Goal: Navigation & Orientation: Find specific page/section

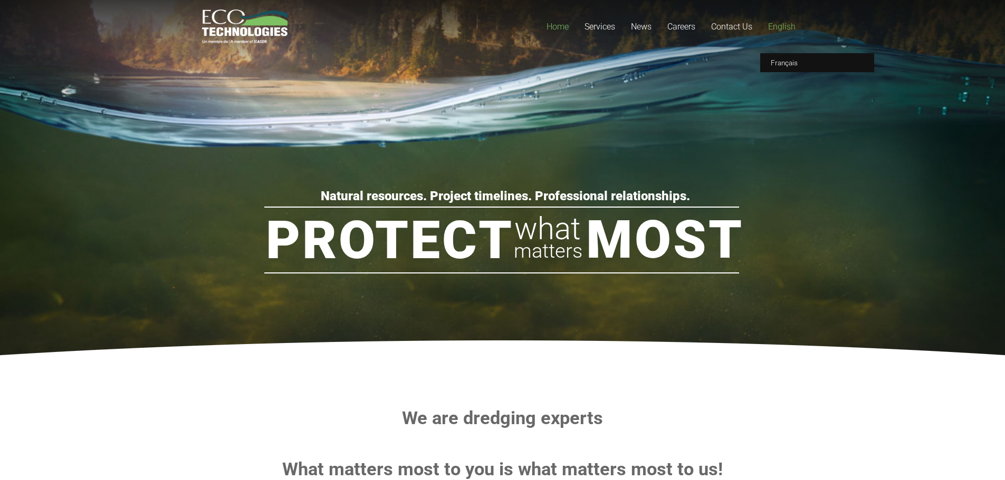
click at [783, 26] on span "English" at bounding box center [781, 27] width 27 height 10
click at [789, 57] on link "Français" at bounding box center [817, 62] width 114 height 19
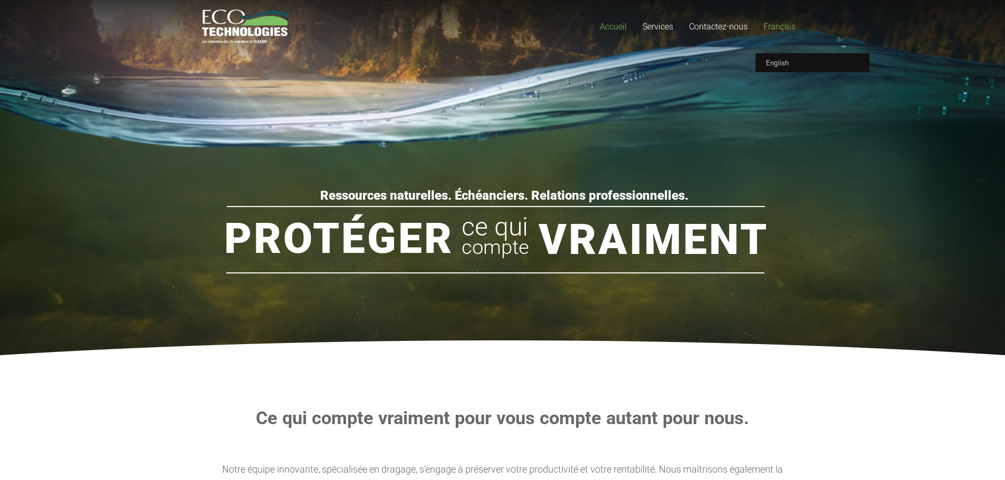
click at [779, 30] on span "Français" at bounding box center [779, 27] width 32 height 10
click at [782, 60] on span "English" at bounding box center [777, 63] width 23 height 8
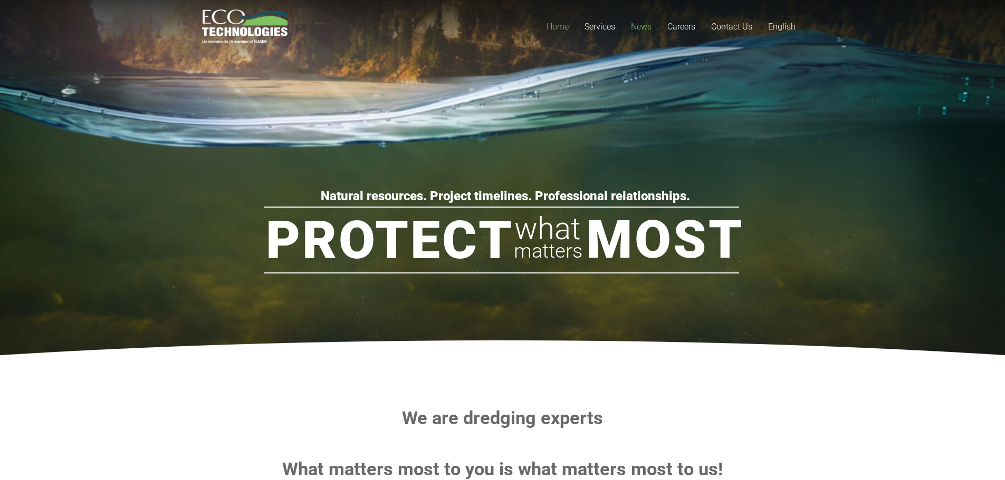
click at [644, 30] on span "News" at bounding box center [641, 27] width 21 height 10
click at [788, 59] on span "Français" at bounding box center [783, 63] width 27 height 8
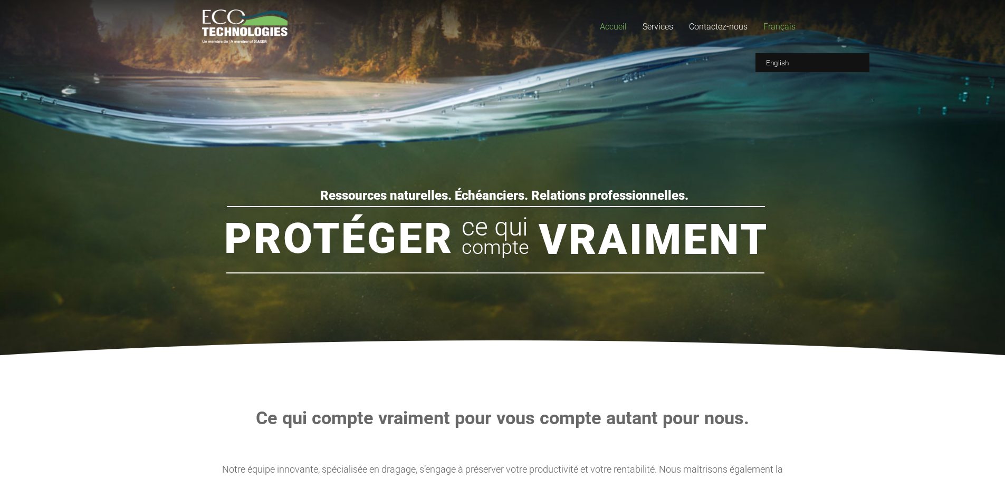
click at [775, 26] on span "Français" at bounding box center [779, 27] width 32 height 10
click at [770, 25] on span "Français" at bounding box center [779, 27] width 32 height 10
click at [776, 61] on span "English" at bounding box center [777, 63] width 23 height 8
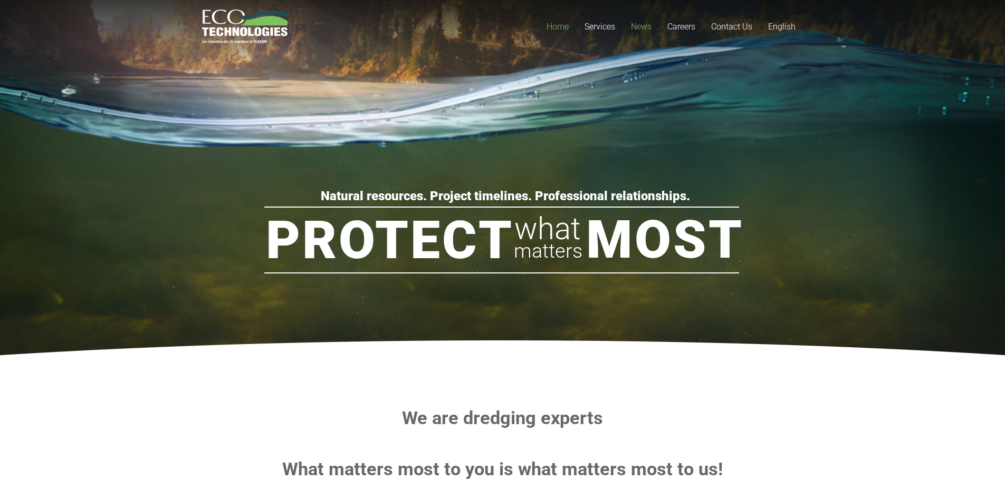
click at [639, 28] on span "News" at bounding box center [641, 27] width 21 height 10
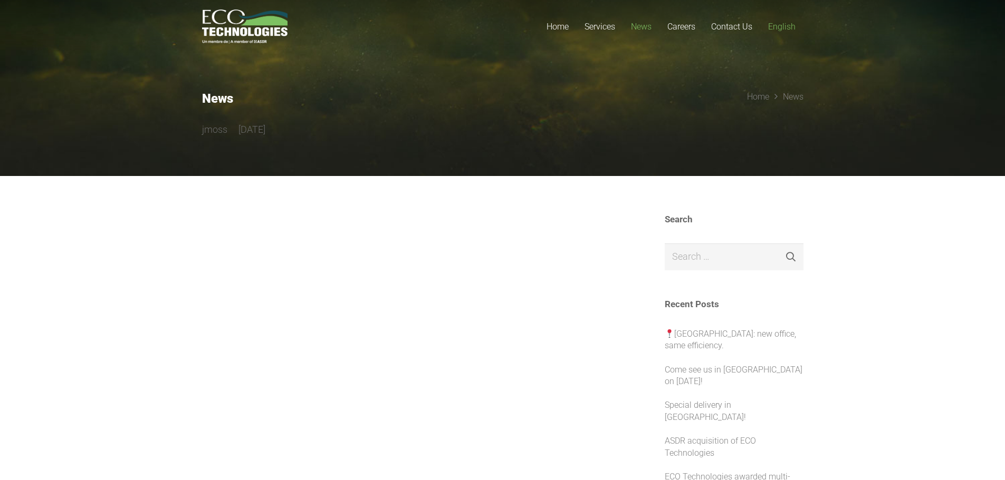
click at [792, 27] on span "English" at bounding box center [781, 27] width 27 height 10
click at [743, 28] on span "Contact Us" at bounding box center [731, 27] width 41 height 10
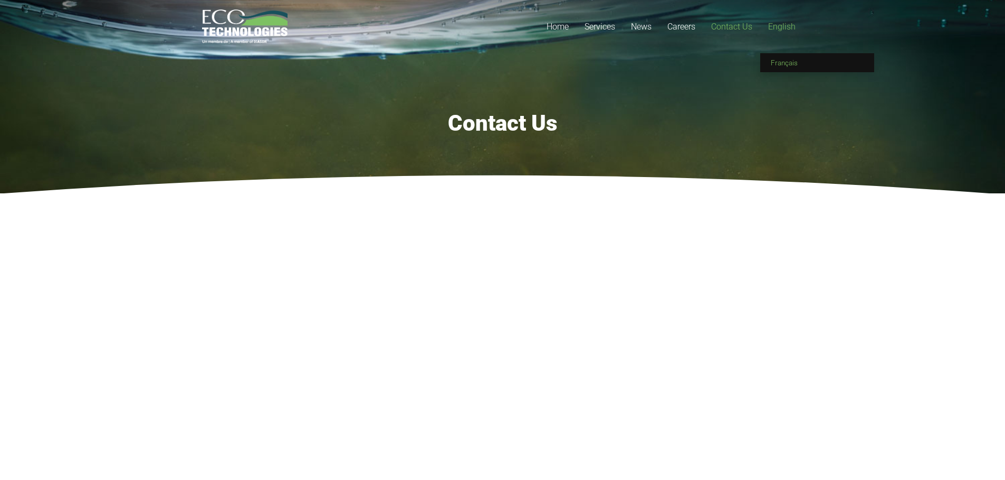
click at [789, 55] on link "Français" at bounding box center [817, 62] width 114 height 19
click at [782, 63] on span "English" at bounding box center [777, 63] width 23 height 8
click at [634, 26] on span "News" at bounding box center [641, 27] width 21 height 10
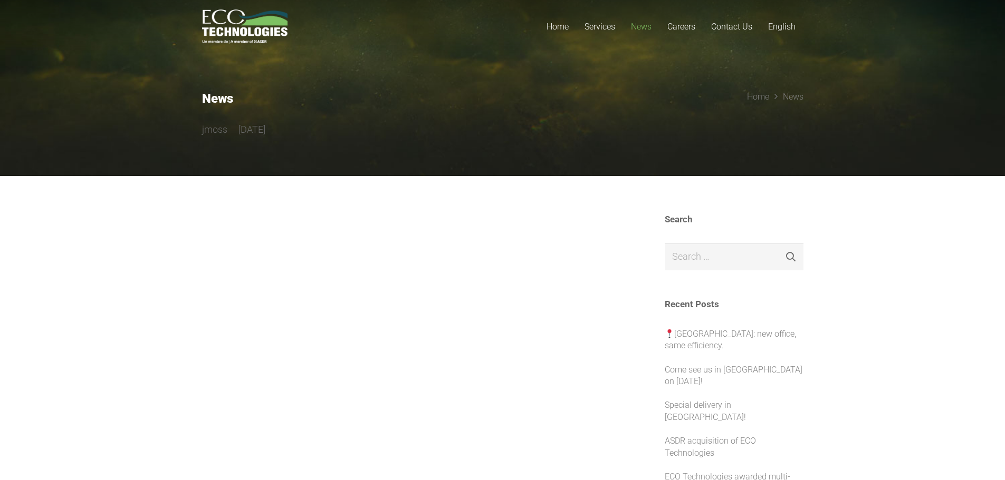
click at [292, 220] on div at bounding box center [410, 235] width 416 height 43
click at [789, 29] on span "English" at bounding box center [781, 27] width 27 height 10
click at [745, 29] on span "Contact Us" at bounding box center [731, 27] width 41 height 10
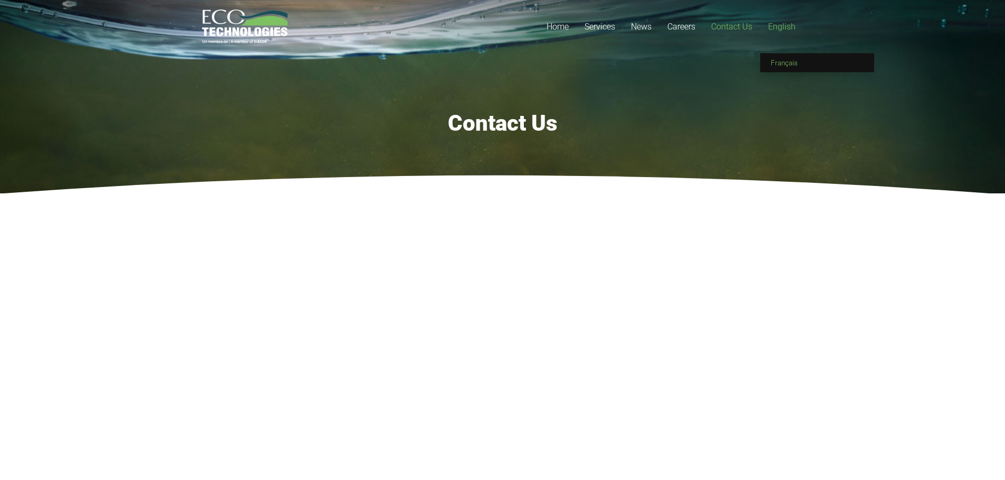
click at [792, 65] on span "Français" at bounding box center [783, 63] width 27 height 8
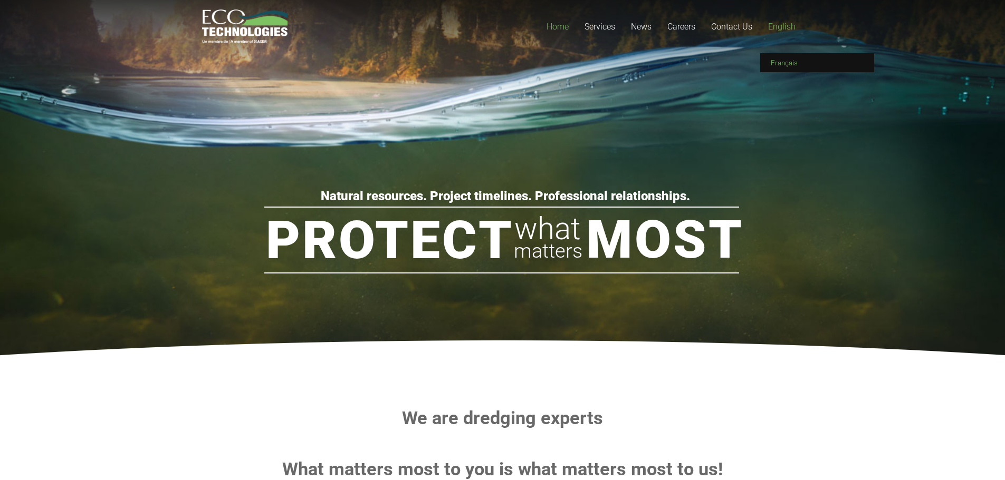
click at [790, 59] on span "Français" at bounding box center [783, 63] width 27 height 8
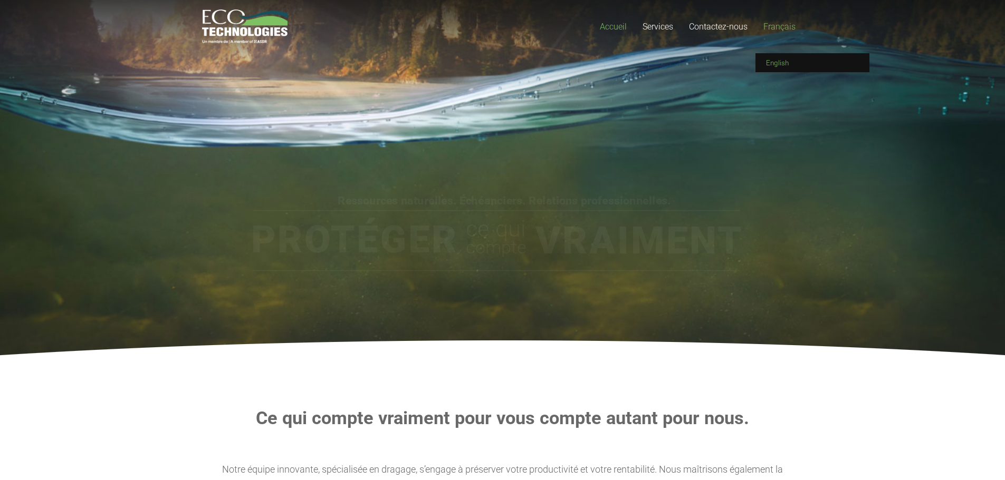
click at [779, 62] on span "English" at bounding box center [777, 63] width 23 height 8
